Goal: Task Accomplishment & Management: Use online tool/utility

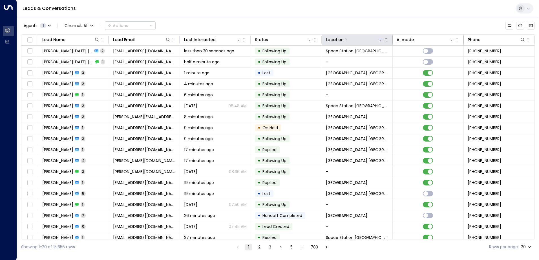
click at [380, 41] on icon at bounding box center [380, 39] width 5 height 5
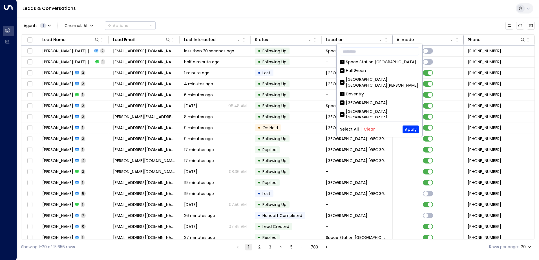
click at [368, 130] on button "Clear" at bounding box center [368, 129] width 11 height 5
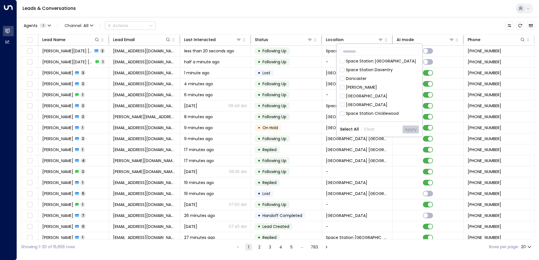
scroll to position [254, 0]
click at [387, 77] on div "Space Station Kings Heath" at bounding box center [382, 83] width 73 height 12
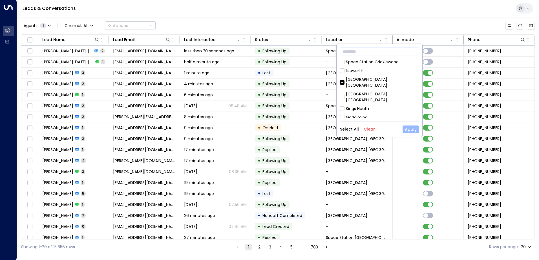
click at [412, 131] on button "Apply" at bounding box center [410, 130] width 16 height 8
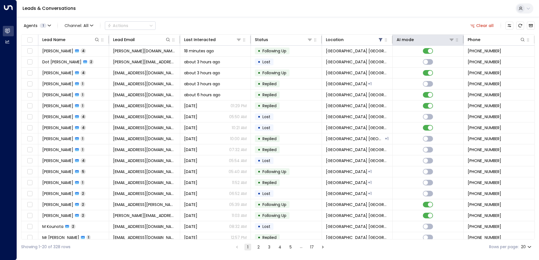
click at [401, 44] on th "AI mode" at bounding box center [427, 40] width 71 height 11
click at [418, 41] on div at bounding box center [434, 40] width 40 height 6
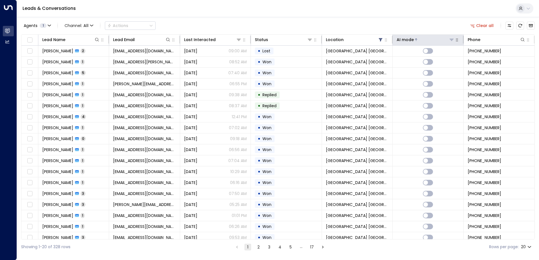
click at [417, 39] on div at bounding box center [434, 40] width 40 height 6
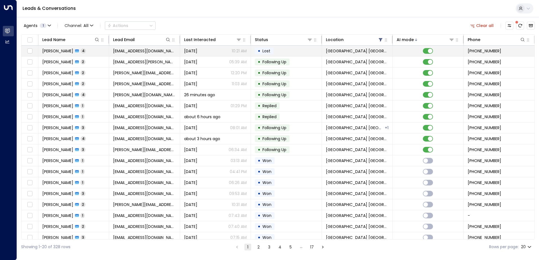
click at [63, 52] on span "Sally Johnson" at bounding box center [57, 51] width 31 height 6
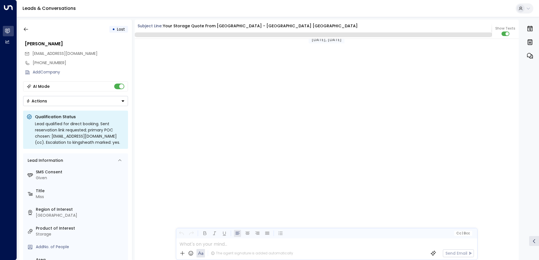
scroll to position [946, 0]
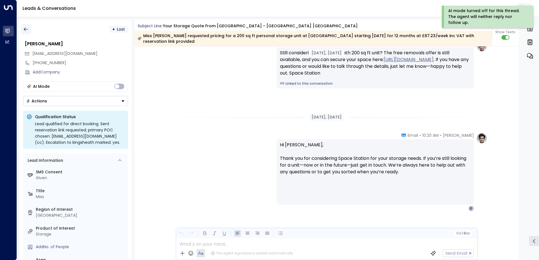
click at [26, 30] on icon "button" at bounding box center [26, 29] width 6 height 6
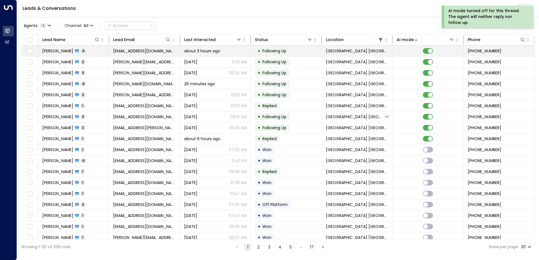
click at [136, 51] on span "kelvinjaz@hotmail.com" at bounding box center [144, 51] width 63 height 6
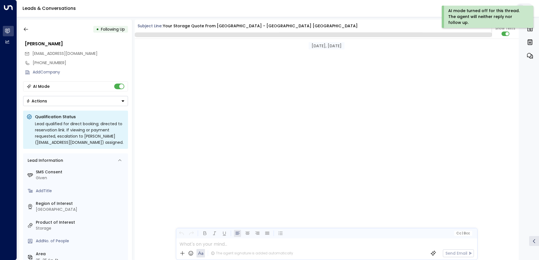
scroll to position [899, 0]
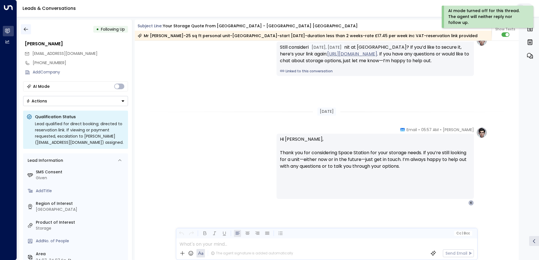
click at [25, 26] on button "button" at bounding box center [26, 29] width 10 height 10
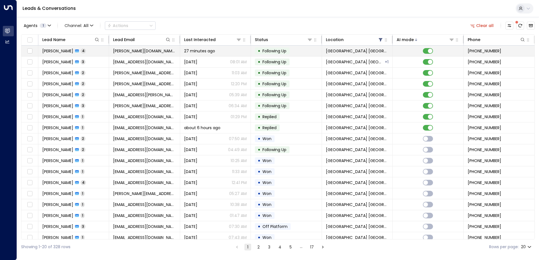
click at [73, 51] on td "Alex Hill 4" at bounding box center [73, 51] width 71 height 11
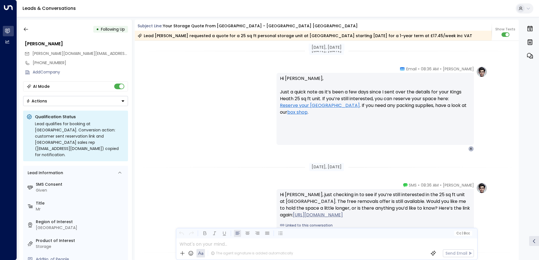
scroll to position [884, 0]
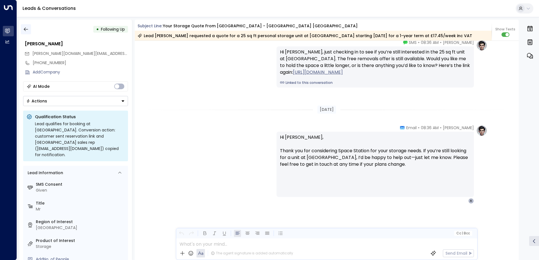
click at [23, 31] on icon "button" at bounding box center [26, 29] width 6 height 6
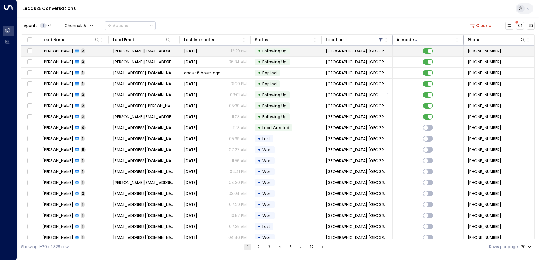
click at [58, 52] on span "Jackie Walton" at bounding box center [57, 51] width 31 height 6
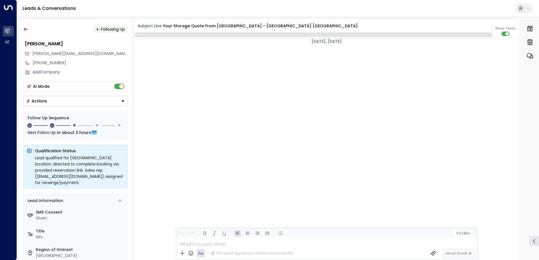
scroll to position [469, 0]
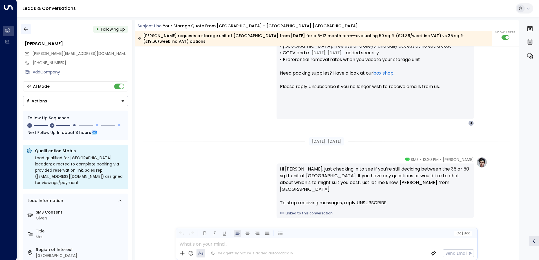
click at [28, 29] on icon "button" at bounding box center [26, 29] width 6 height 6
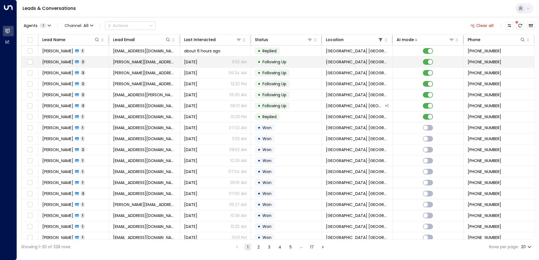
click at [75, 62] on icon at bounding box center [77, 62] width 4 height 4
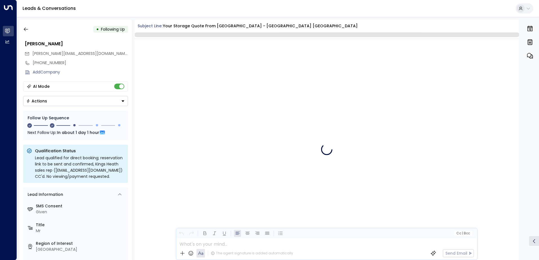
scroll to position [517, 0]
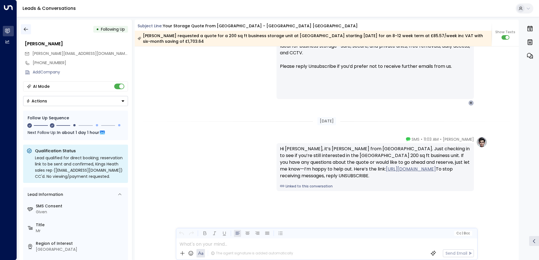
click at [27, 27] on icon "button" at bounding box center [26, 29] width 6 height 6
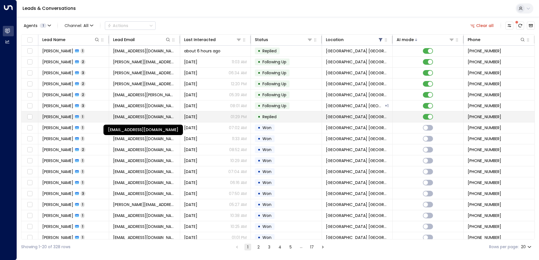
click at [121, 118] on span "balakumarbackup2023@gmail.com" at bounding box center [144, 117] width 63 height 6
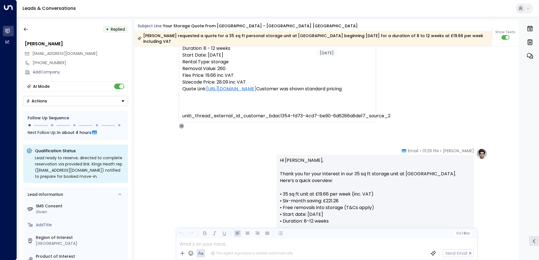
scroll to position [607, 0]
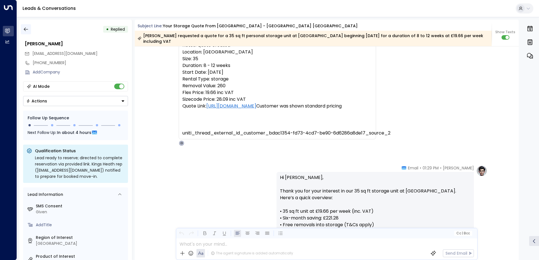
click at [27, 26] on button "button" at bounding box center [26, 29] width 10 height 10
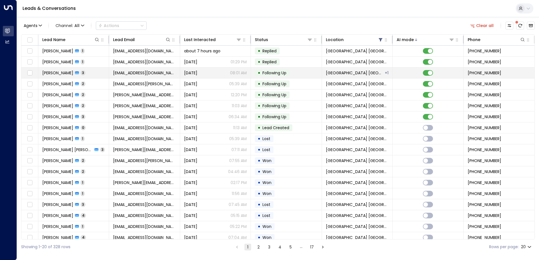
click at [71, 73] on span "Arran Lee-Jenks" at bounding box center [57, 73] width 31 height 6
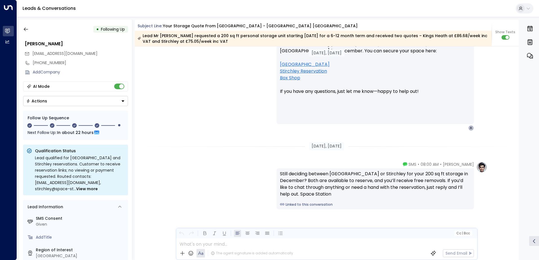
scroll to position [746, 0]
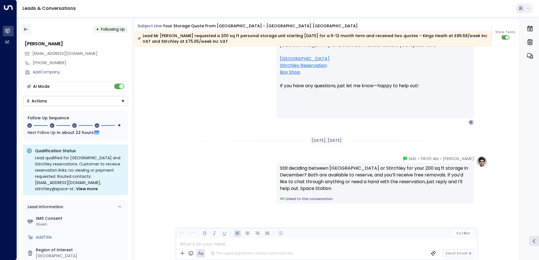
click at [27, 29] on icon "button" at bounding box center [26, 29] width 6 height 6
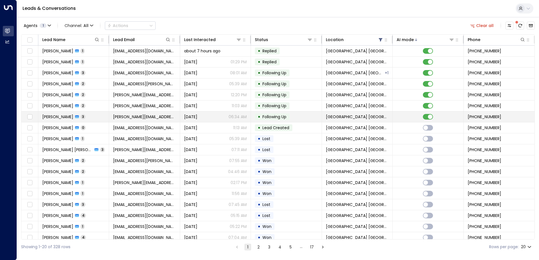
click at [100, 116] on td "Julie Brown 3" at bounding box center [73, 117] width 71 height 11
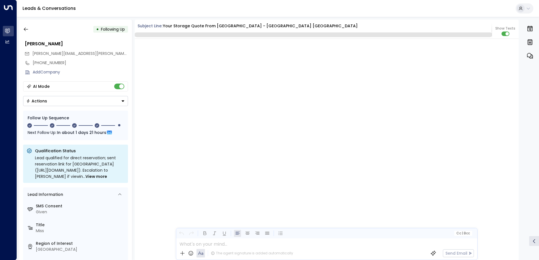
scroll to position [746, 0]
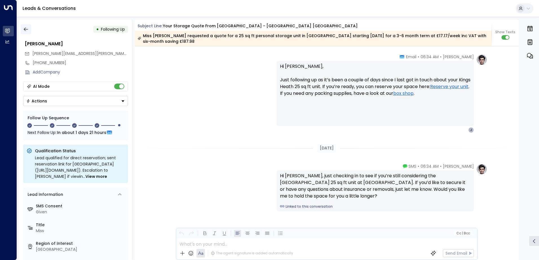
click at [24, 32] on button "button" at bounding box center [26, 29] width 10 height 10
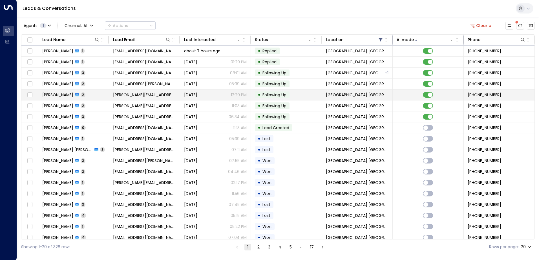
click at [67, 95] on span "Jackie Walton" at bounding box center [57, 95] width 31 height 6
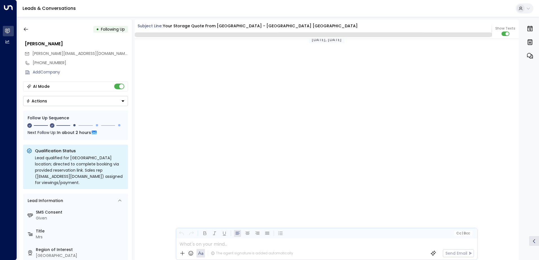
scroll to position [469, 0]
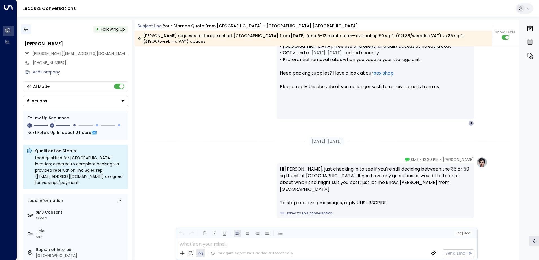
click at [26, 30] on icon "button" at bounding box center [26, 29] width 6 height 6
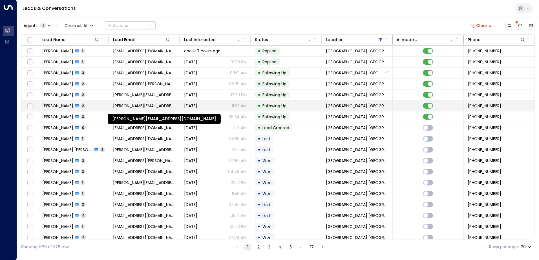
click at [156, 104] on span "haseeb.ansari0097@gmail.com" at bounding box center [144, 106] width 63 height 6
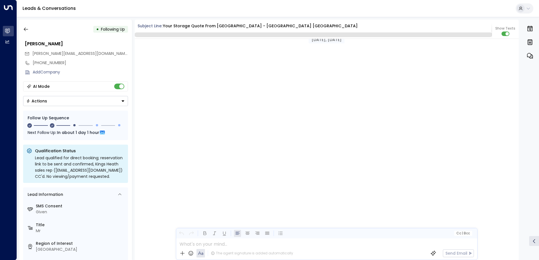
scroll to position [517, 0]
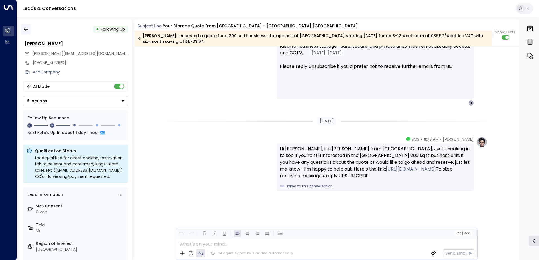
click at [25, 29] on icon "button" at bounding box center [26, 30] width 4 height 4
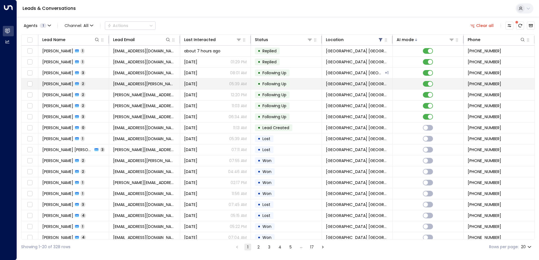
click at [85, 81] on div "Madiha Samsuddin 2" at bounding box center [63, 84] width 43 height 6
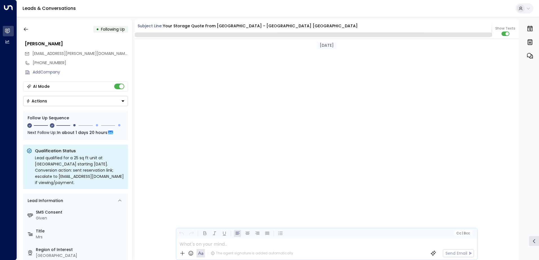
scroll to position [584, 0]
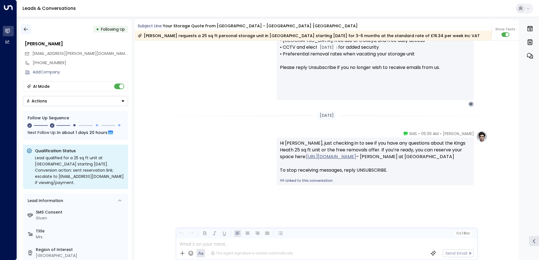
click at [25, 29] on icon "button" at bounding box center [26, 29] width 6 height 6
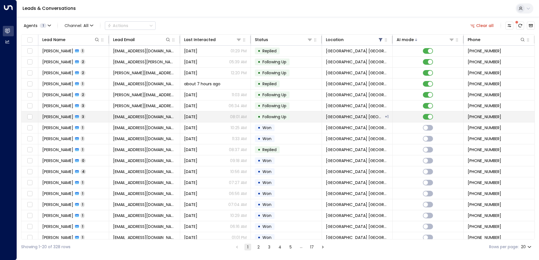
click at [98, 117] on td "Arran Lee-Jenks 3" at bounding box center [73, 117] width 71 height 11
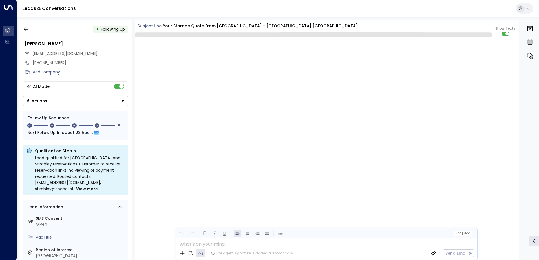
scroll to position [533, 0]
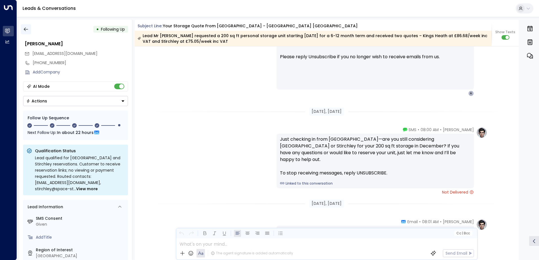
click at [29, 30] on button "button" at bounding box center [26, 29] width 10 height 10
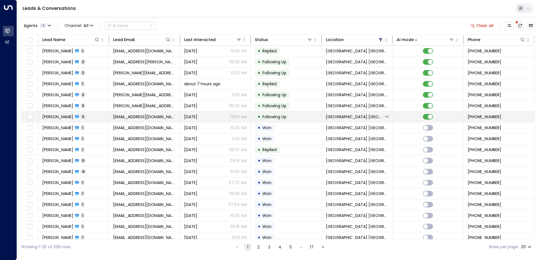
click at [401, 117] on td at bounding box center [427, 117] width 71 height 11
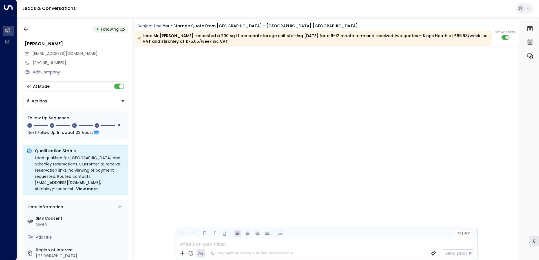
scroll to position [962, 0]
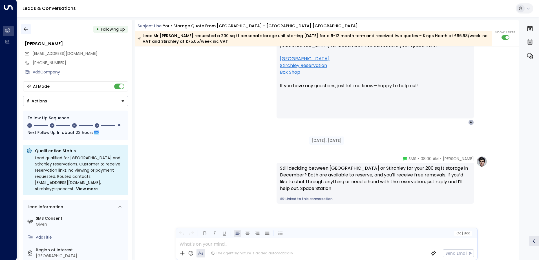
click at [25, 26] on button "button" at bounding box center [26, 29] width 10 height 10
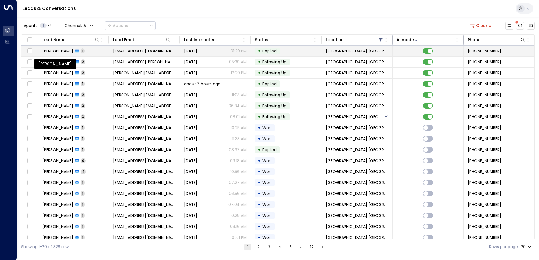
click at [60, 51] on span "Balakumar Balasubramanian" at bounding box center [57, 51] width 31 height 6
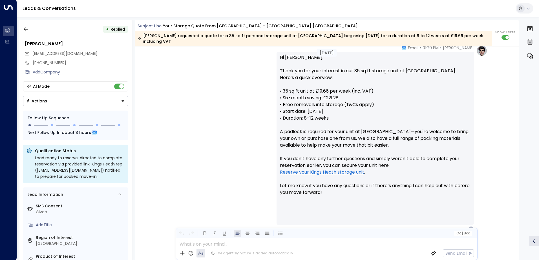
scroll to position [426, 0]
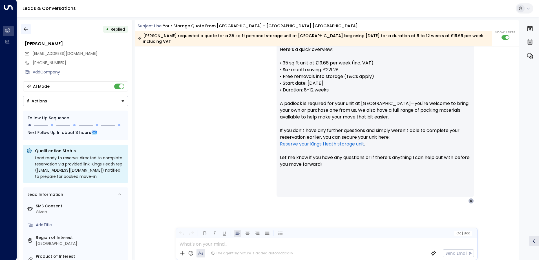
click at [24, 32] on button "button" at bounding box center [26, 29] width 10 height 10
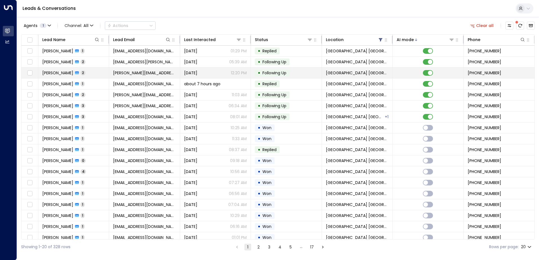
click at [83, 75] on td "Jackie Walton 2" at bounding box center [73, 73] width 71 height 11
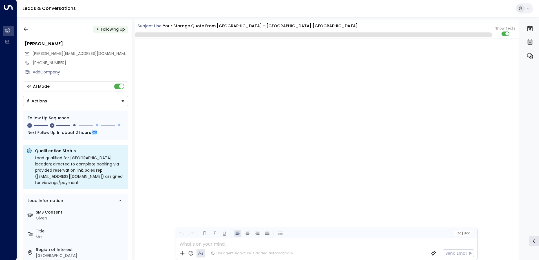
scroll to position [469, 0]
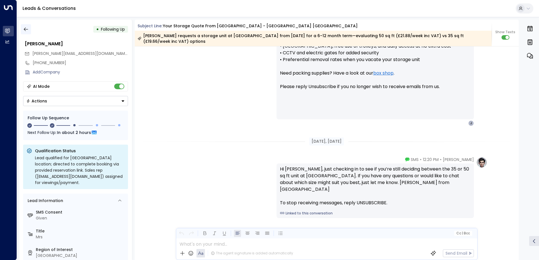
click at [26, 30] on icon "button" at bounding box center [26, 29] width 6 height 6
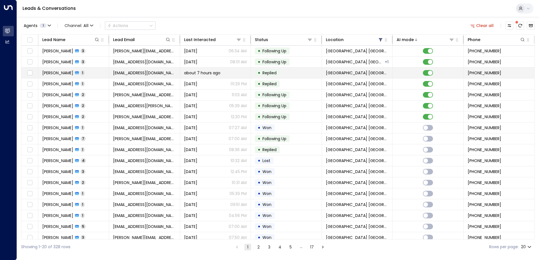
click at [81, 74] on span "1" at bounding box center [83, 72] width 4 height 5
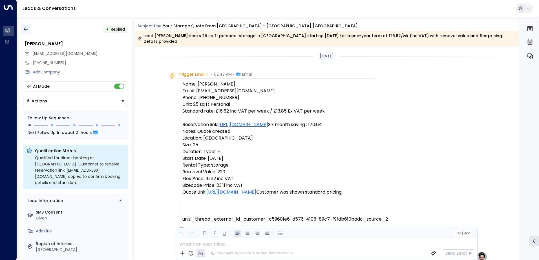
click at [26, 29] on icon "button" at bounding box center [26, 29] width 6 height 6
